Goal: Information Seeking & Learning: Learn about a topic

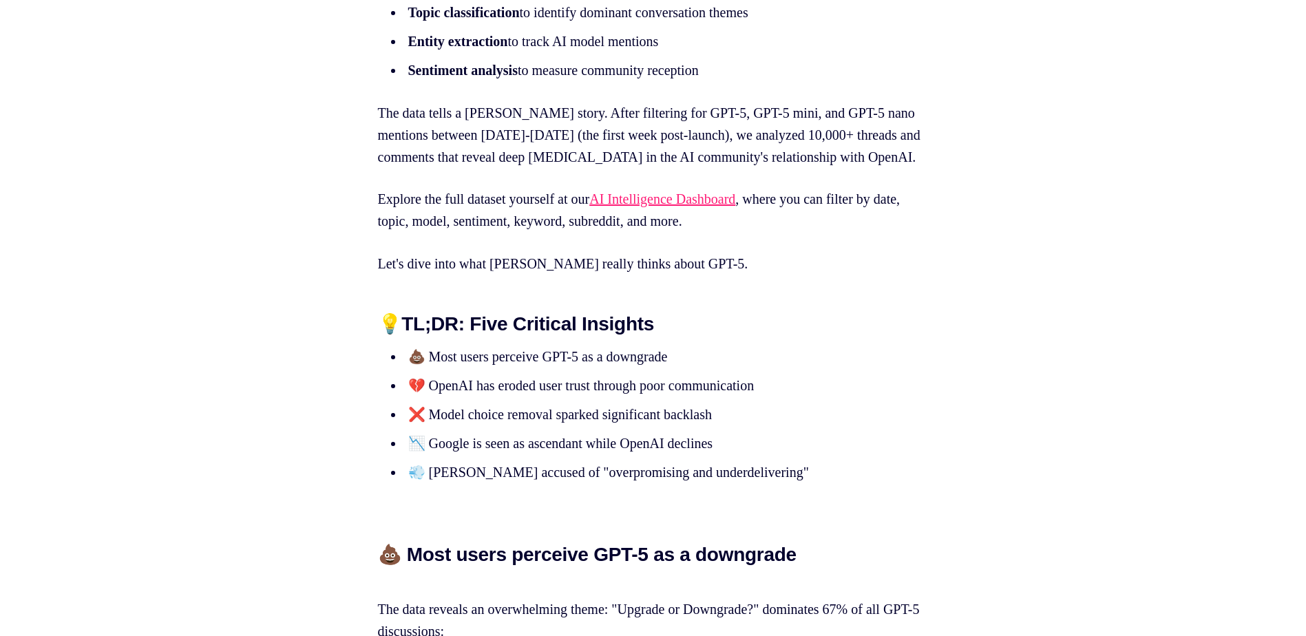
scroll to position [1033, 0]
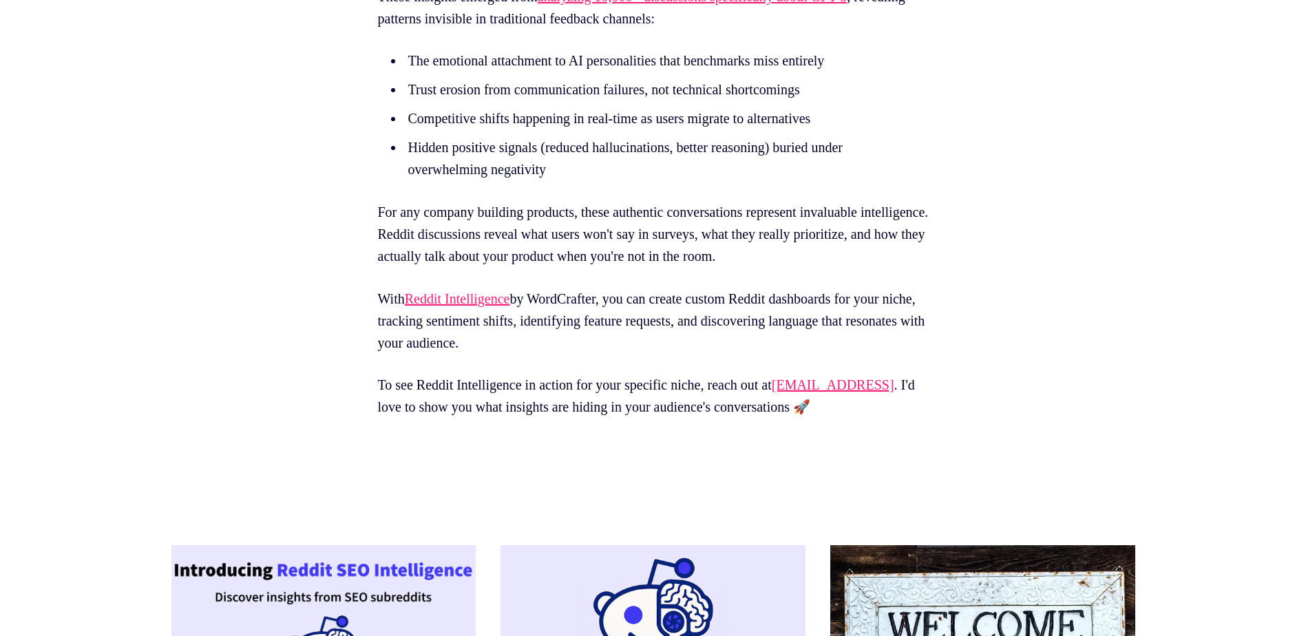
scroll to position [20131, 0]
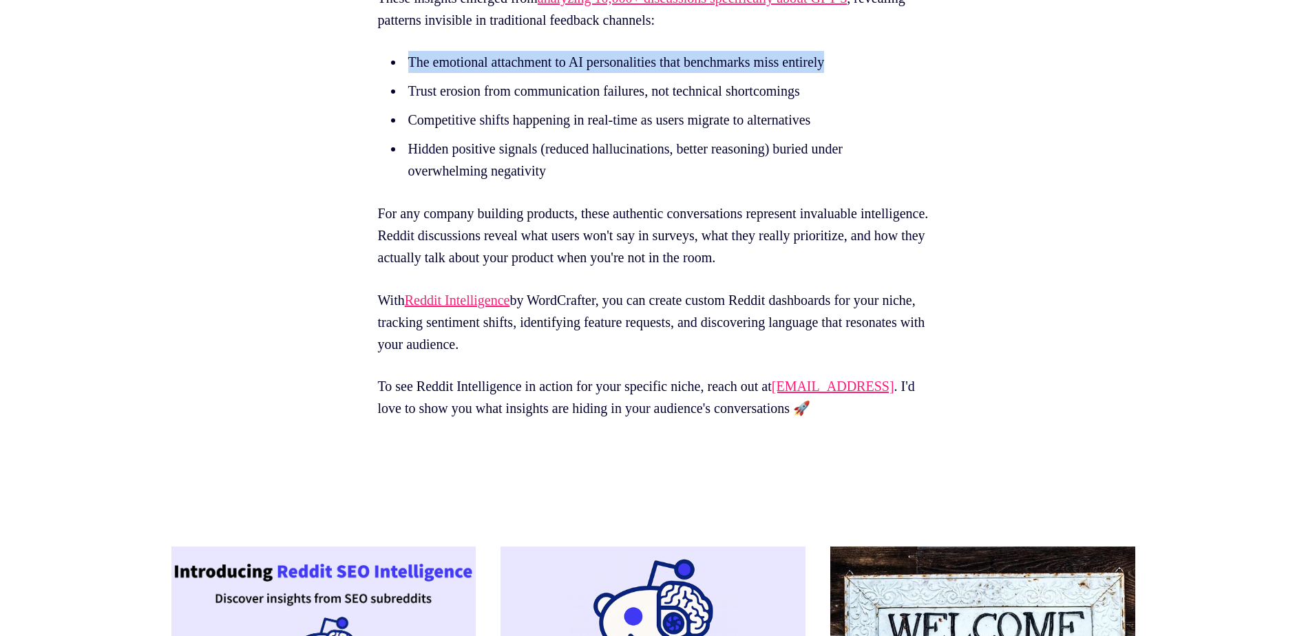
drag, startPoint x: 884, startPoint y: 300, endPoint x: 383, endPoint y: 309, distance: 501.3
click at [383, 182] on ul "The emotional attachment to AI personalities that benchmarks miss entirely Trus…" at bounding box center [653, 116] width 551 height 131
copy li "The emotional attachment to AI personalities that benchmarks miss entirely"
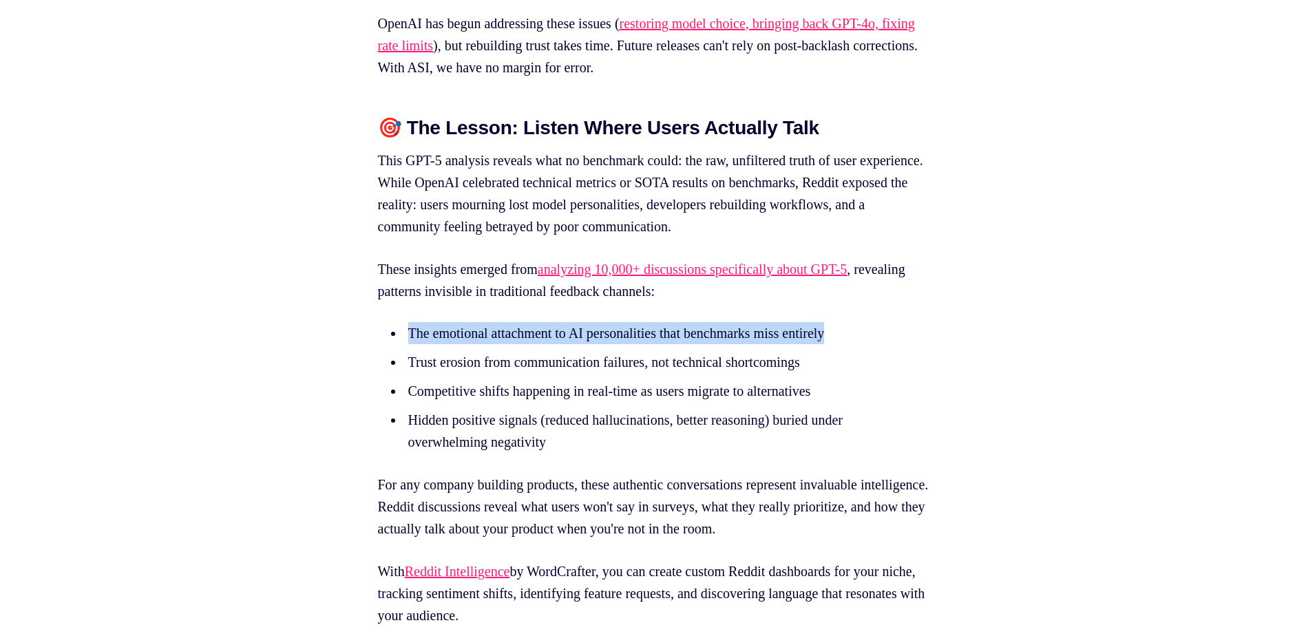
scroll to position [19925, 0]
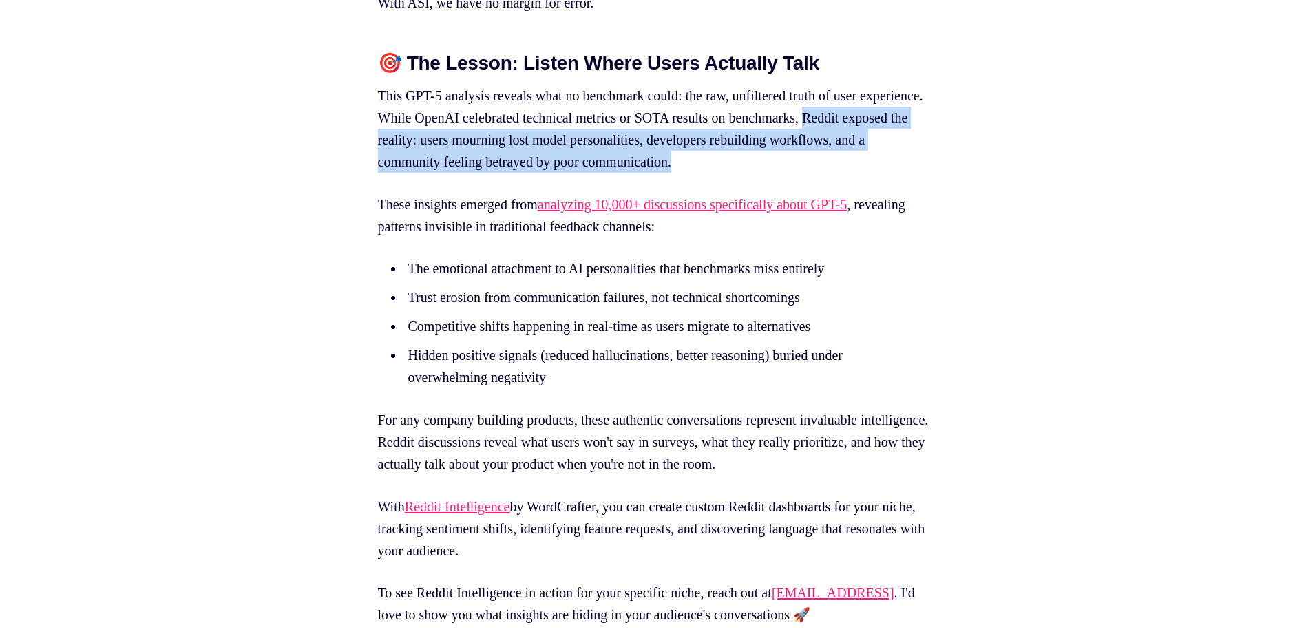
drag, startPoint x: 379, startPoint y: 386, endPoint x: 816, endPoint y: 406, distance: 437.6
click at [816, 173] on p "This GPT-5 analysis reveals what no benchmark could: the raw, unfiltered truth …" at bounding box center [653, 129] width 551 height 88
copy p "Reddit exposed the reality: users mourning lost model personalities, developers…"
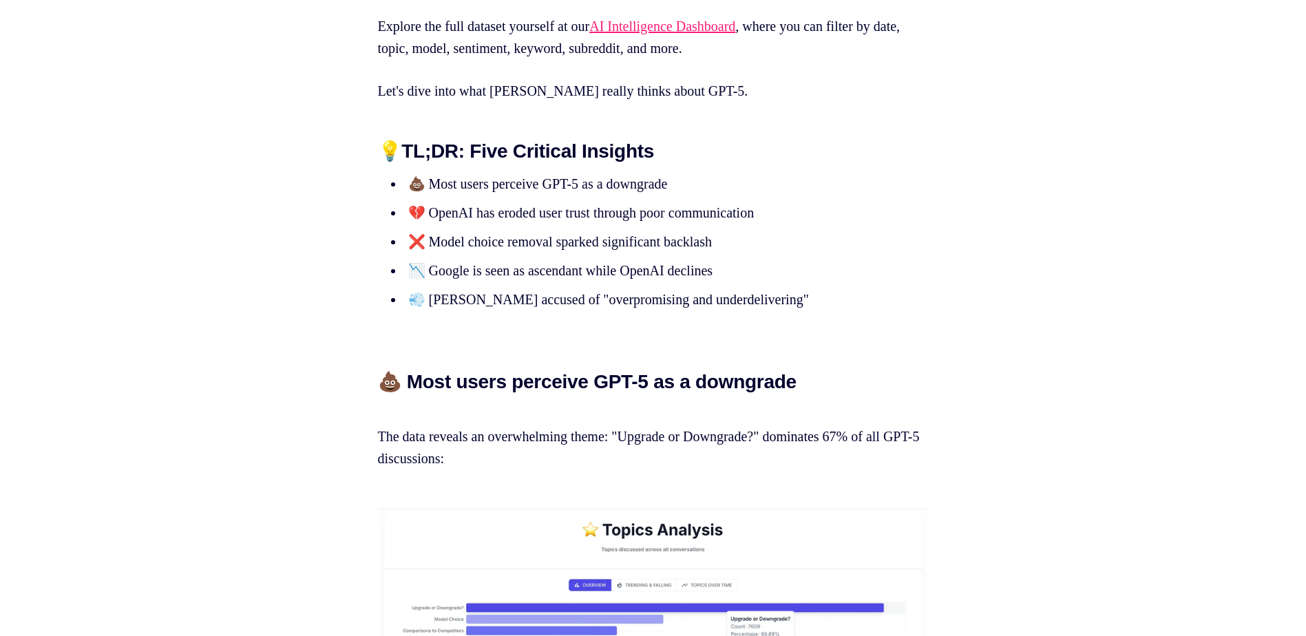
scroll to position [1239, 0]
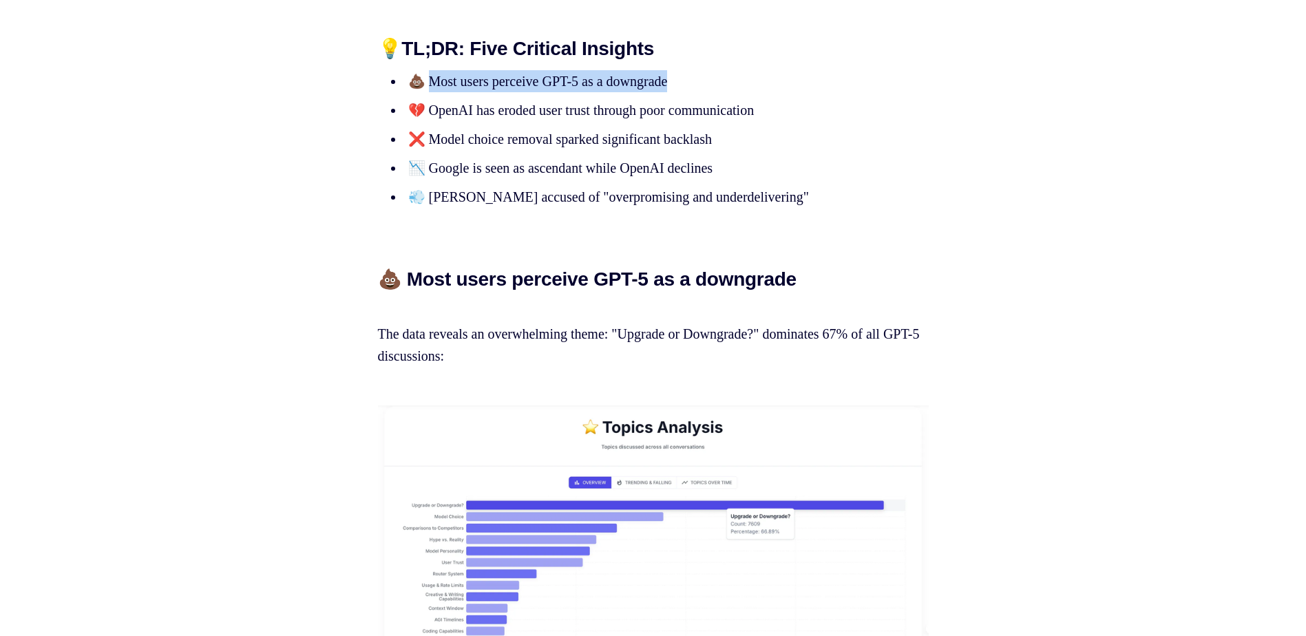
drag, startPoint x: 433, startPoint y: 103, endPoint x: 695, endPoint y: 105, distance: 262.3
click at [695, 92] on li "💩 Most users perceive GPT-5 as a downgrade" at bounding box center [656, 81] width 504 height 22
copy li "ost users perceive GPT-5 as a downgrade"
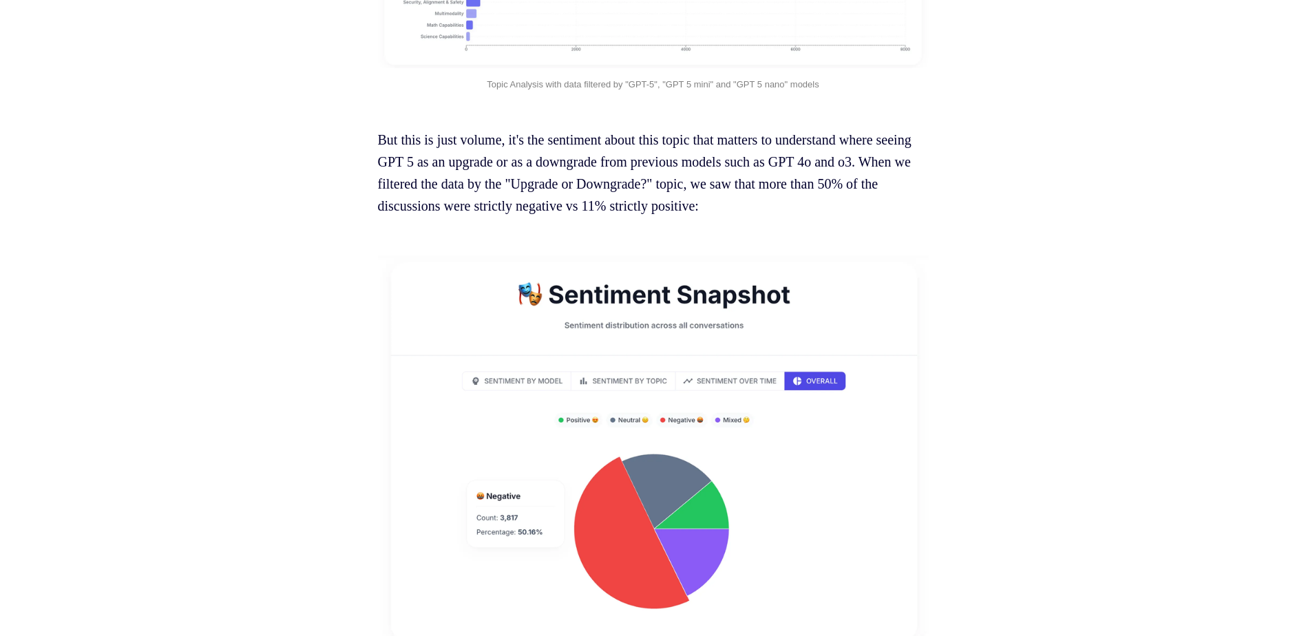
scroll to position [1997, 0]
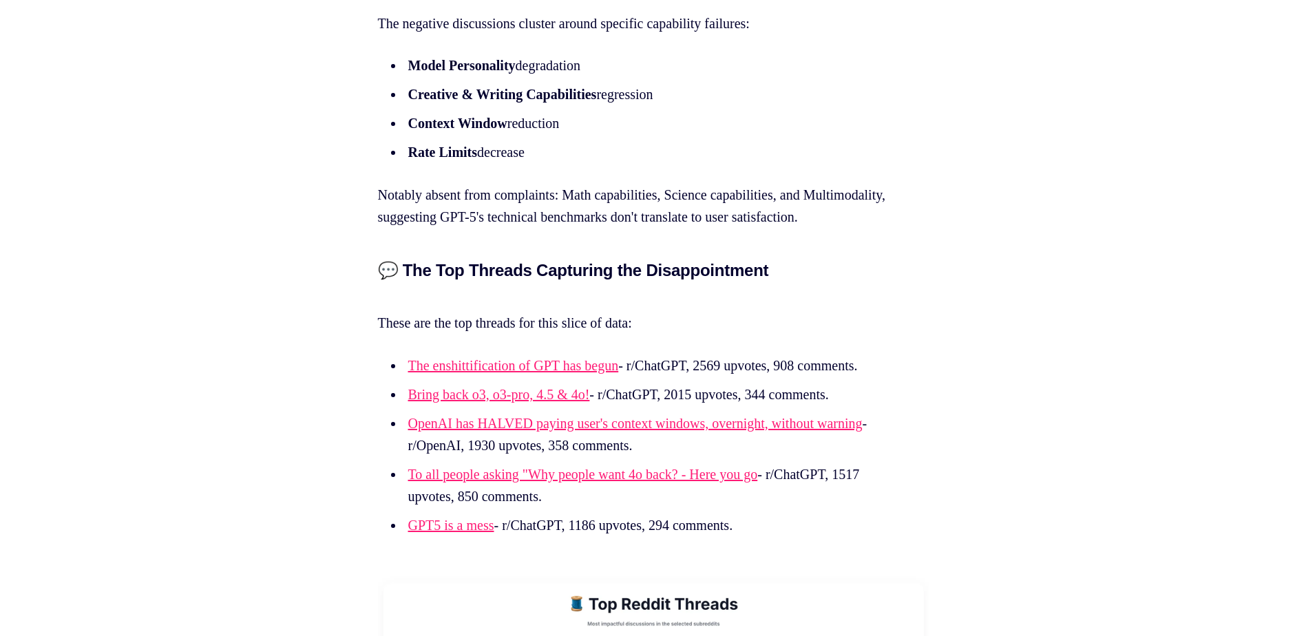
scroll to position [3236, 0]
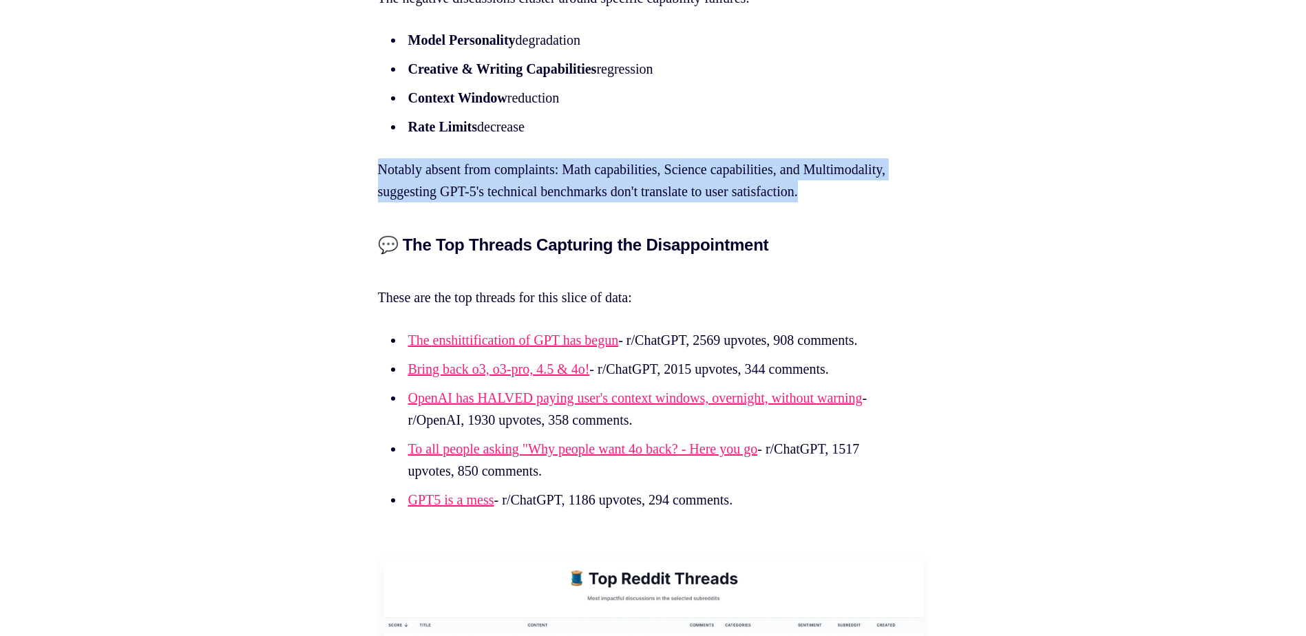
drag, startPoint x: 462, startPoint y: 235, endPoint x: 368, endPoint y: 193, distance: 102.6
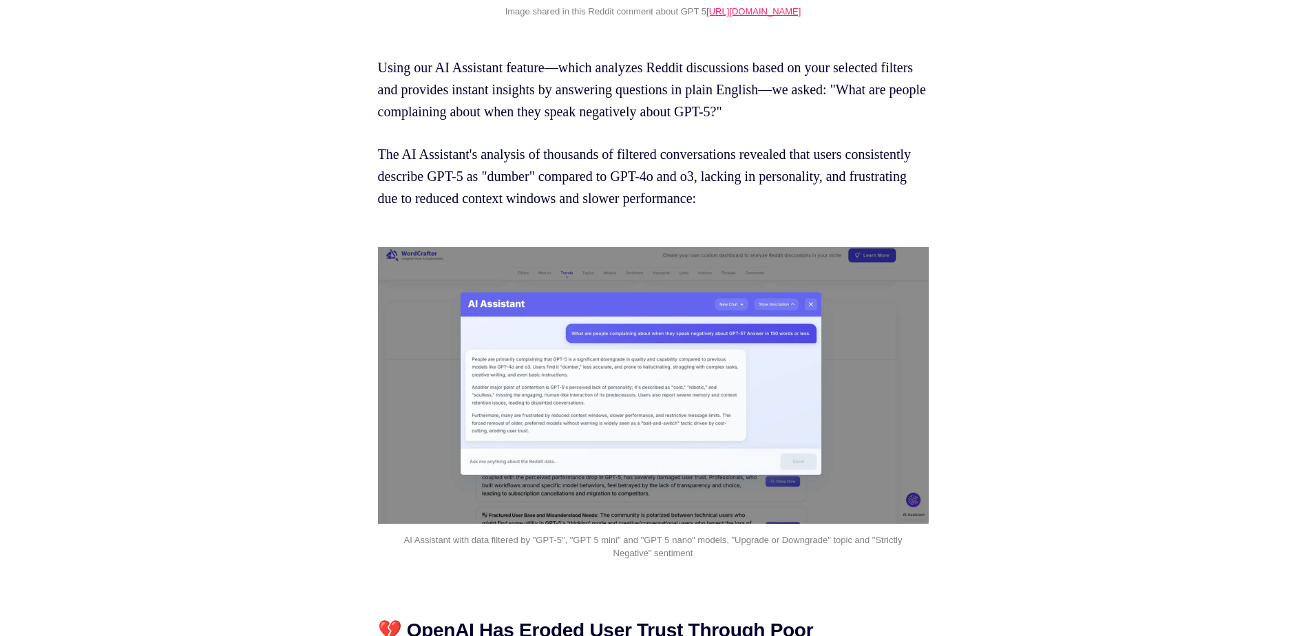
scroll to position [5577, 0]
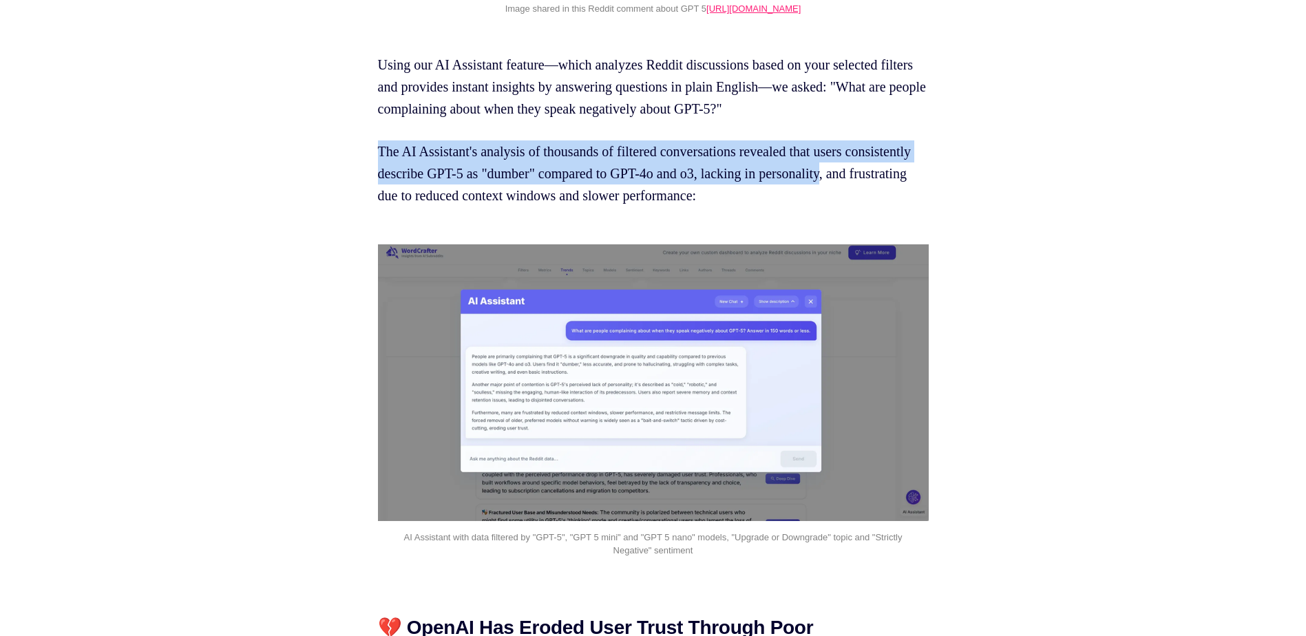
drag, startPoint x: 445, startPoint y: 277, endPoint x: 370, endPoint y: 231, distance: 87.5
copy p "The AI Assistant's analysis of thousands of filtered conversations revealed tha…"
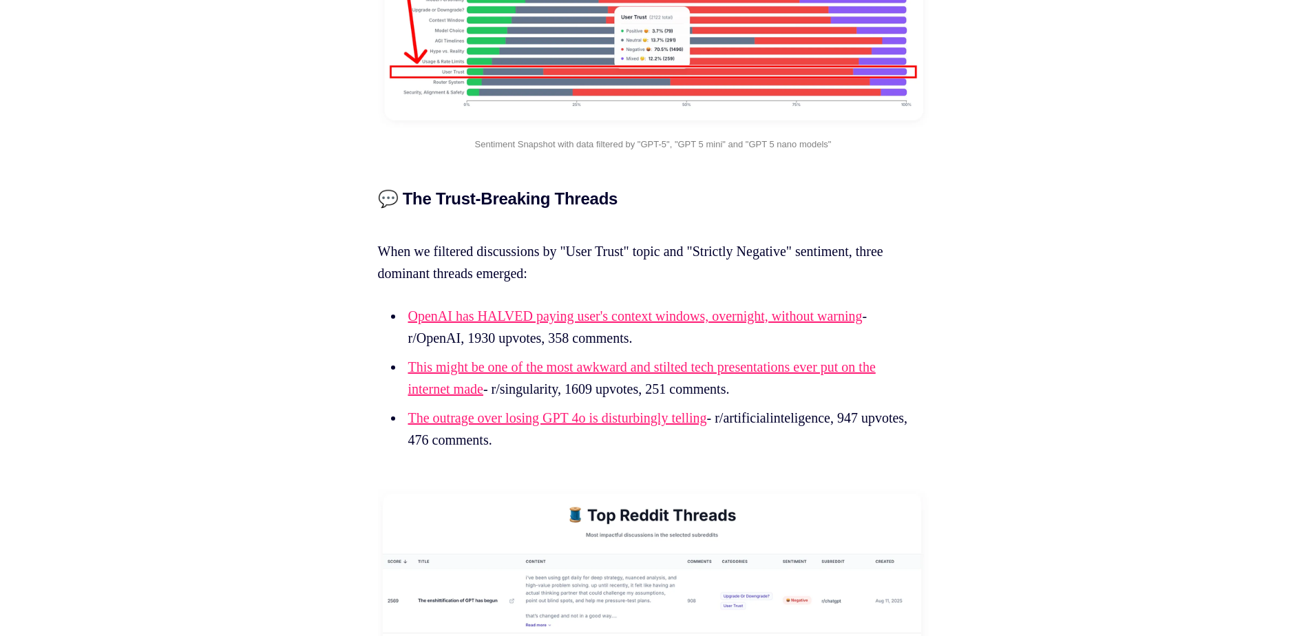
scroll to position [6747, 0]
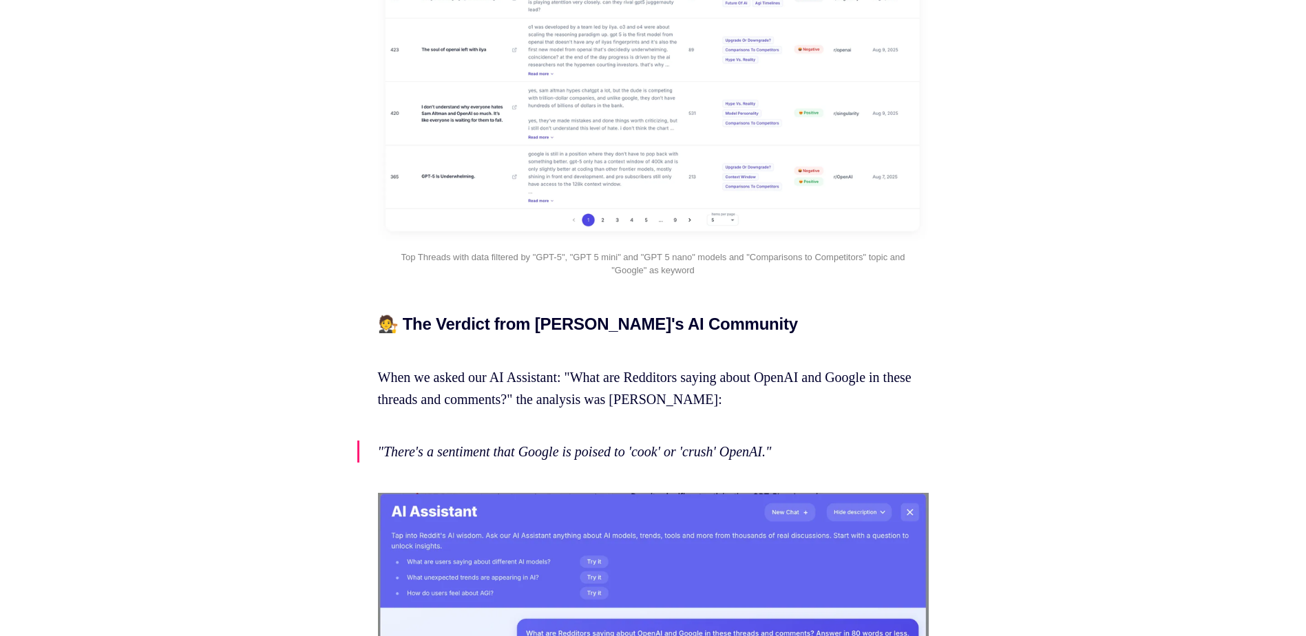
scroll to position [12186, 0]
